Goal: Information Seeking & Learning: Learn about a topic

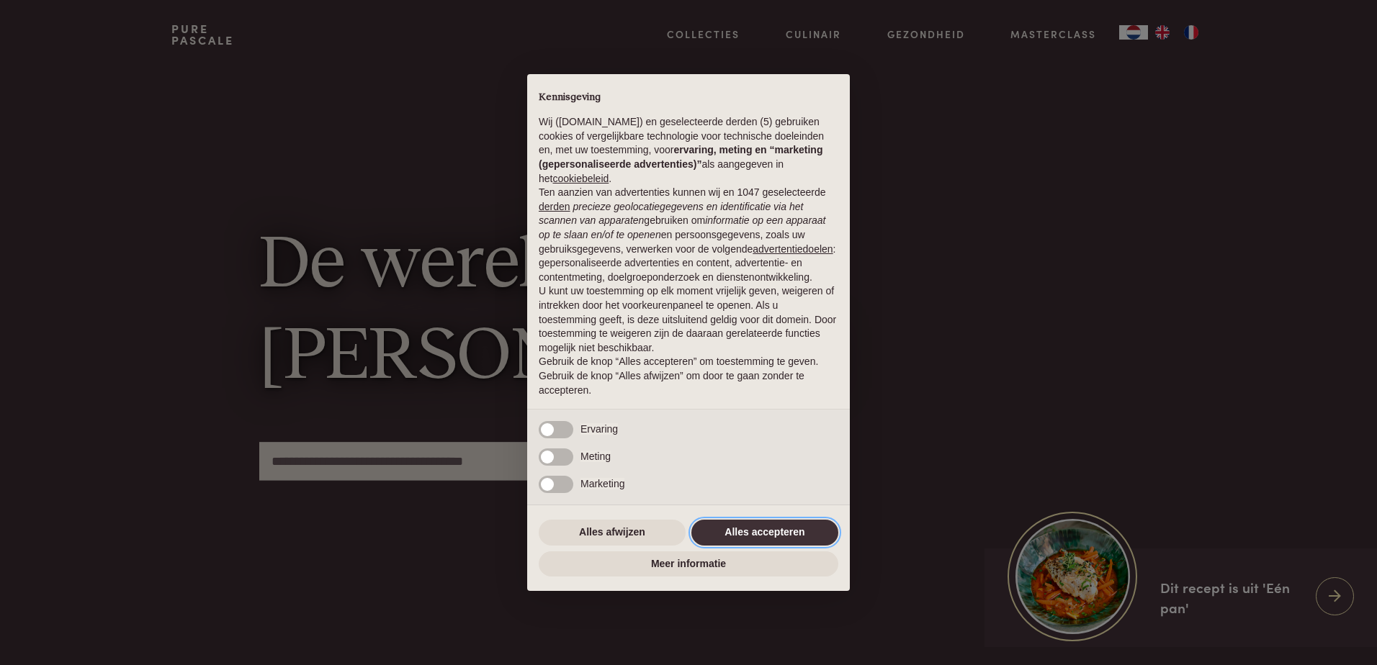
click at [734, 530] on button "Alles accepteren" at bounding box center [764, 533] width 147 height 26
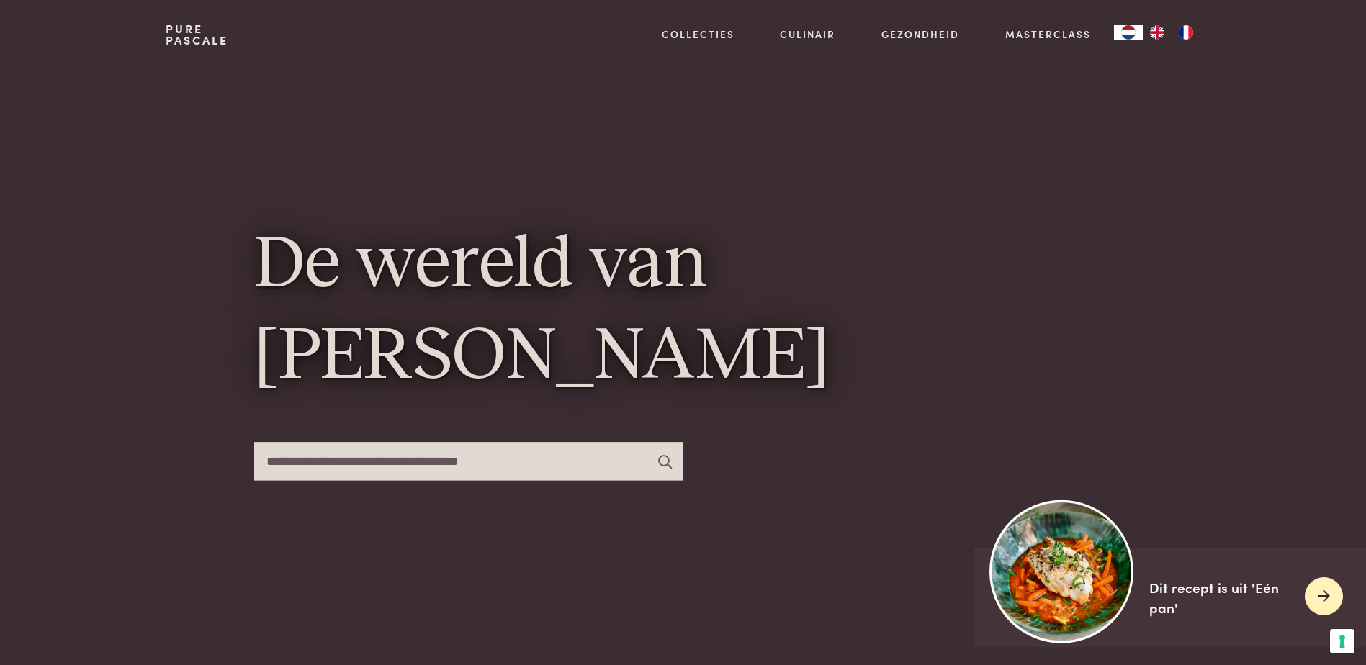
click at [1204, 587] on div "Dit recept is uit 'Eén pan'" at bounding box center [1221, 598] width 144 height 41
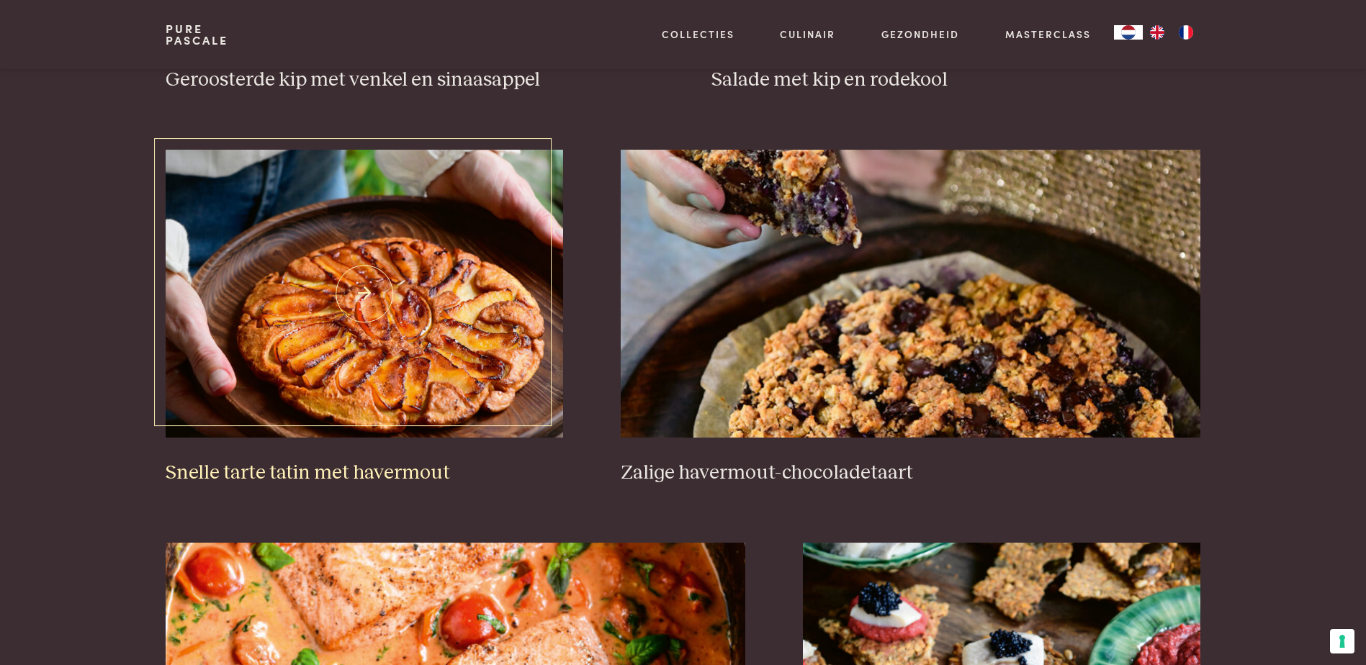
scroll to position [2088, 0]
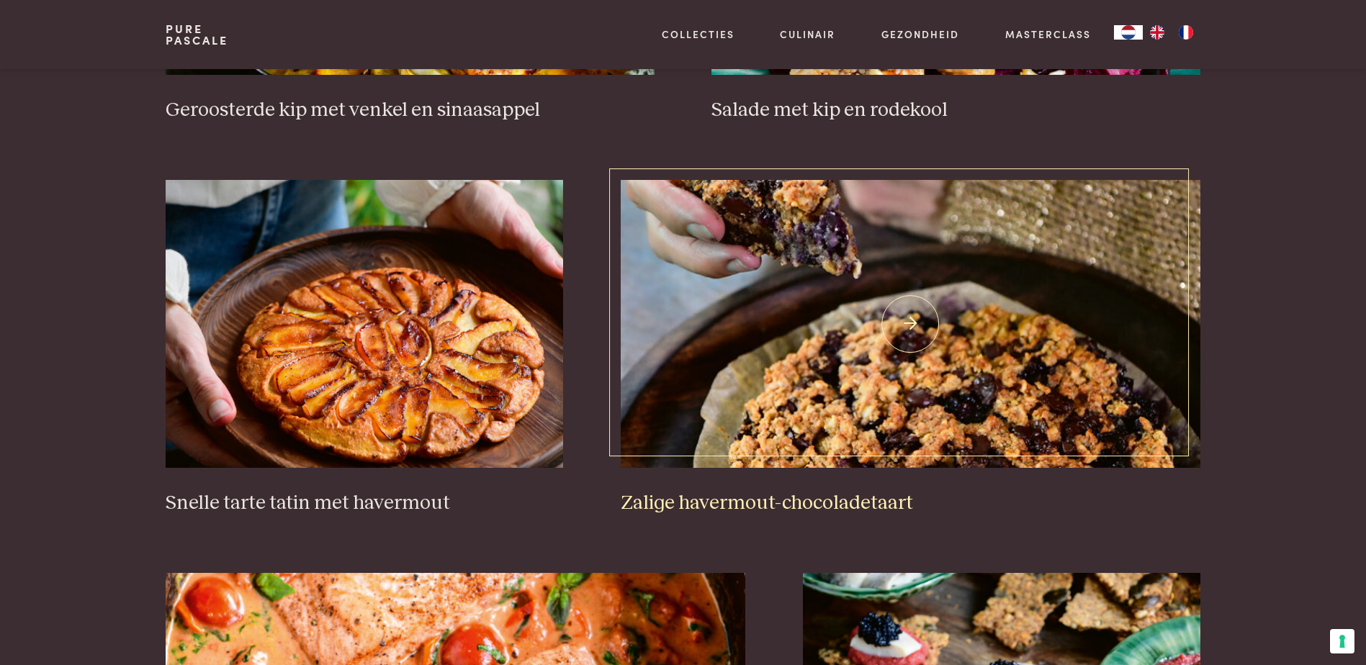
click at [718, 407] on img at bounding box center [911, 324] width 580 height 288
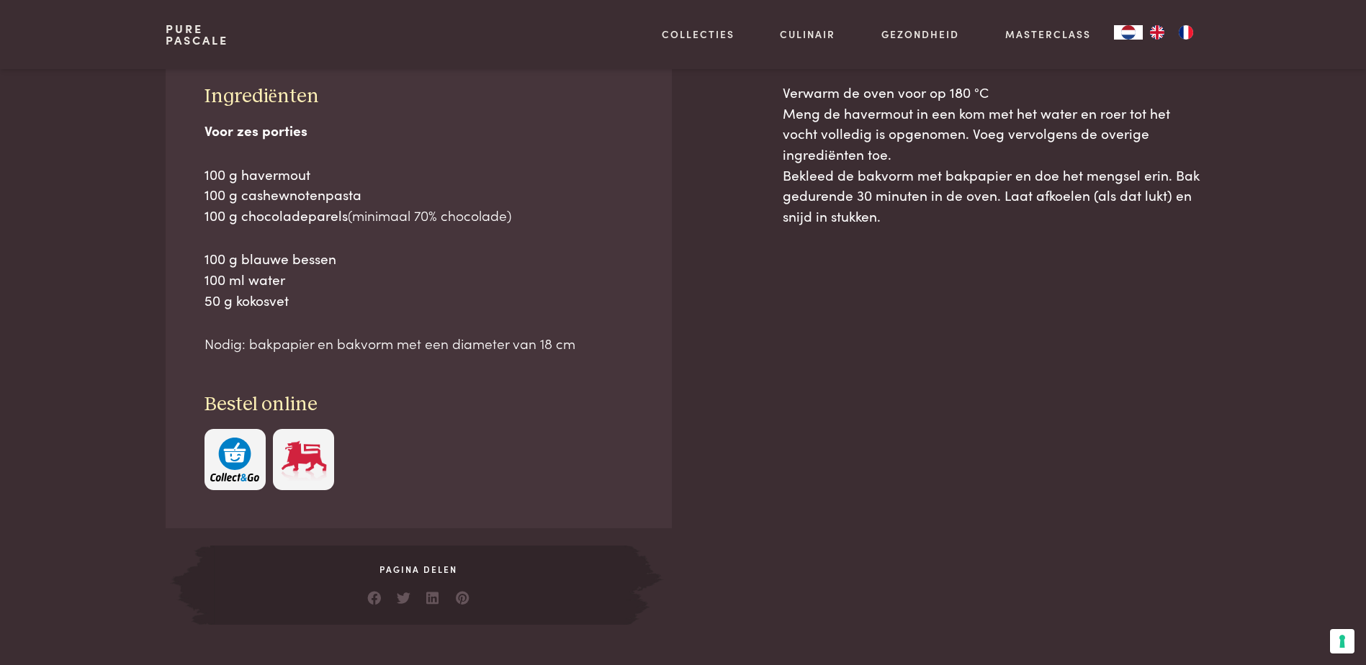
scroll to position [720, 0]
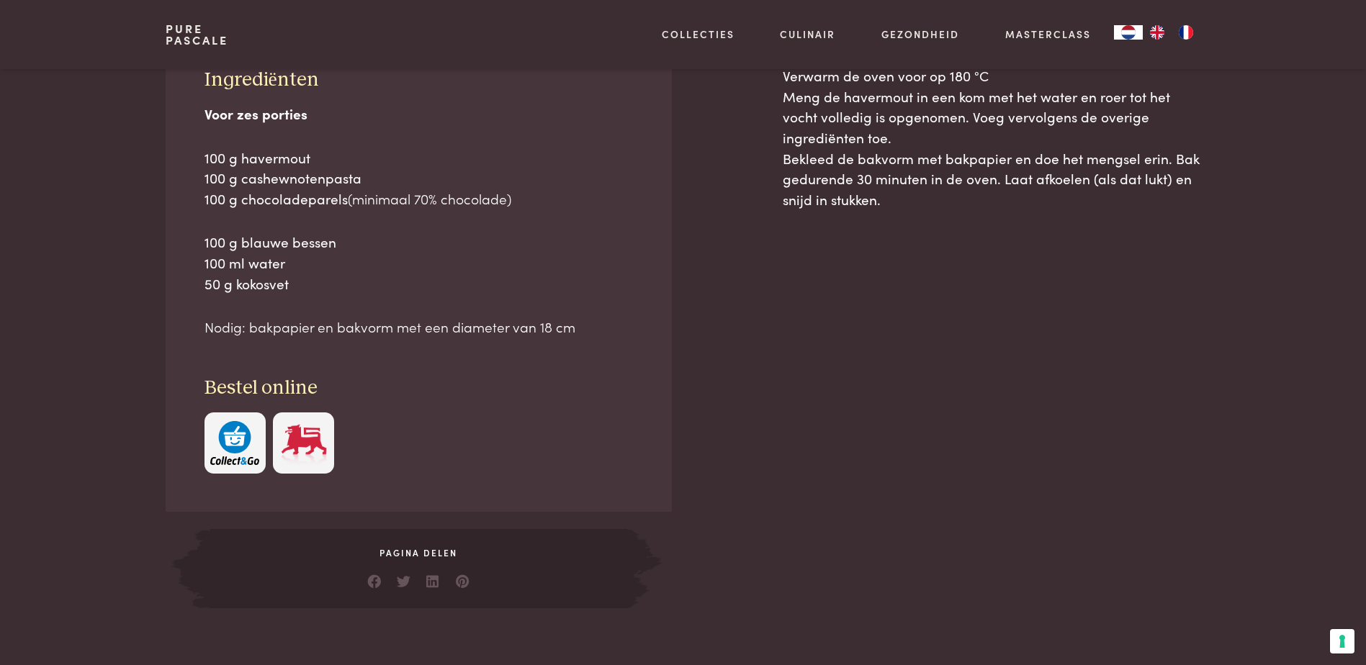
click at [283, 442] on img at bounding box center [303, 443] width 49 height 44
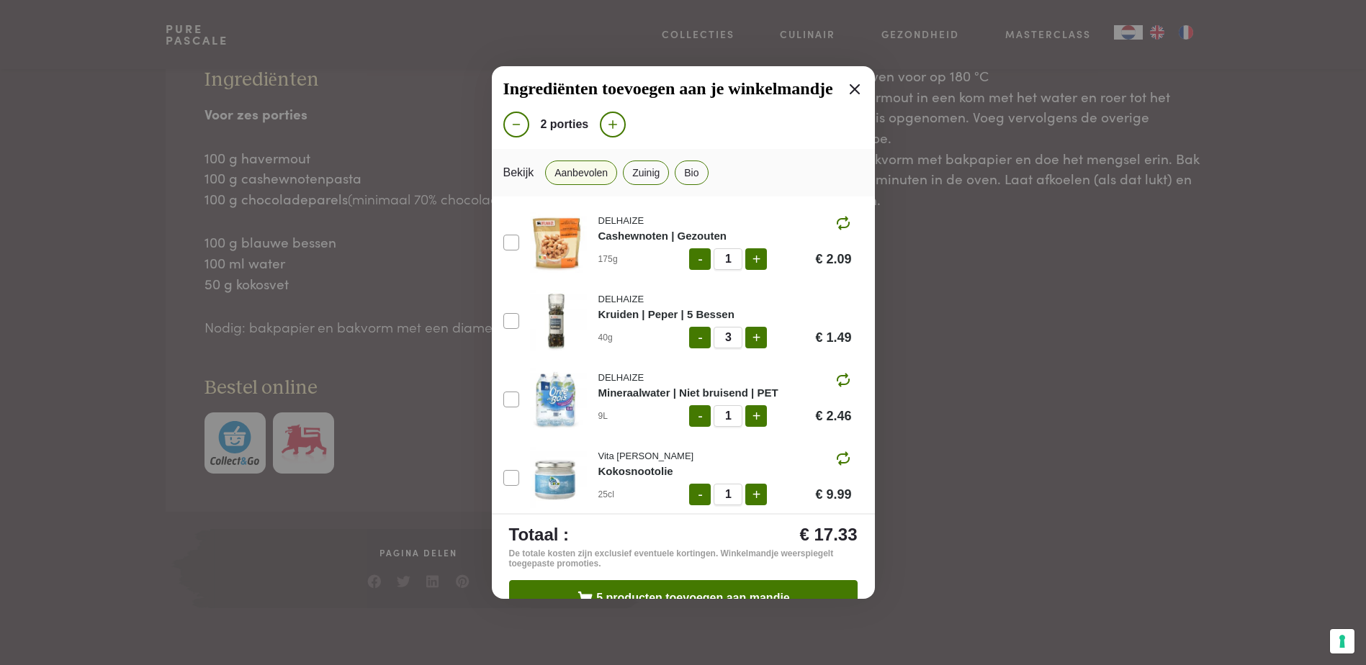
scroll to position [76, 0]
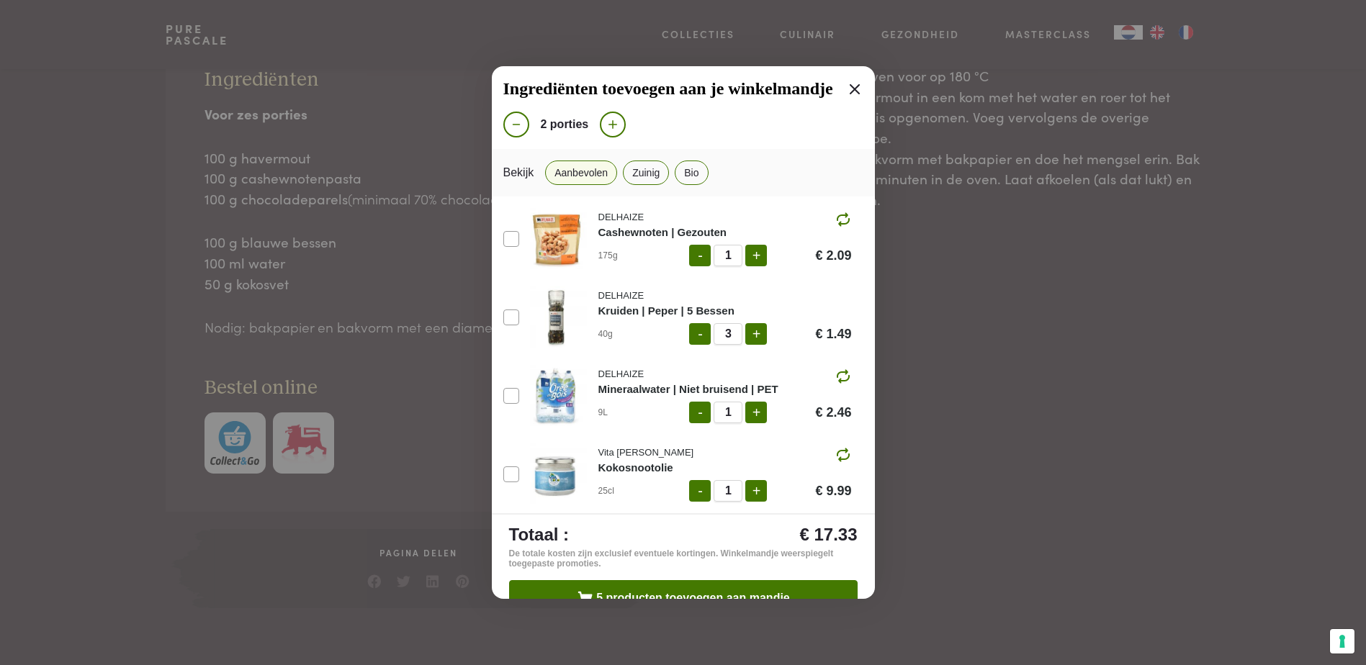
click at [846, 91] on icon at bounding box center [854, 89] width 17 height 17
